Goal: Book appointment/travel/reservation

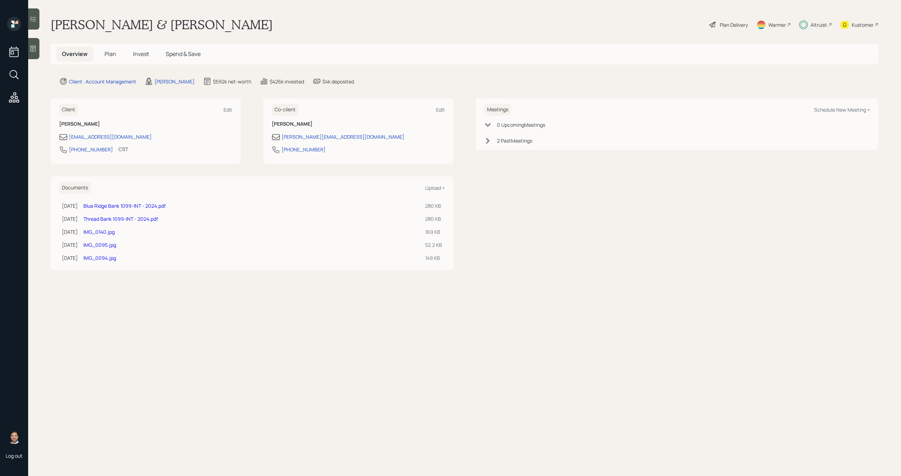
click at [828, 105] on div "Meetings Schedule New Meeting +" at bounding box center [677, 110] width 386 height 12
click at [828, 111] on div "Schedule New Meeting +" at bounding box center [842, 109] width 56 height 7
select select "bffa7908-1b2a-4c79-9bb6-f0ec9aed22d3"
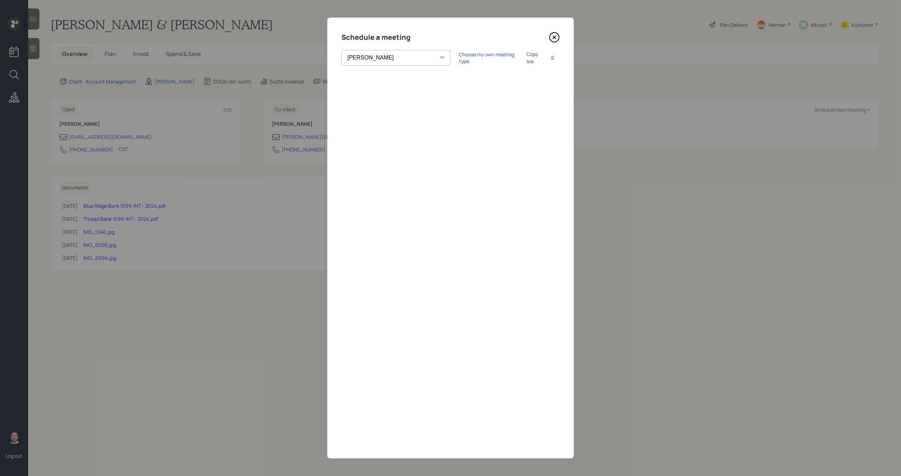
click at [554, 40] on icon at bounding box center [554, 37] width 11 height 11
